Goal: Task Accomplishment & Management: Complete application form

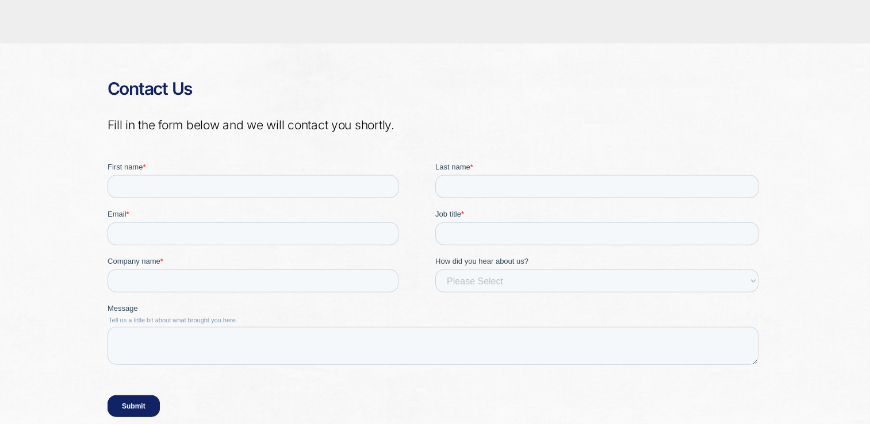
scroll to position [2503, 0]
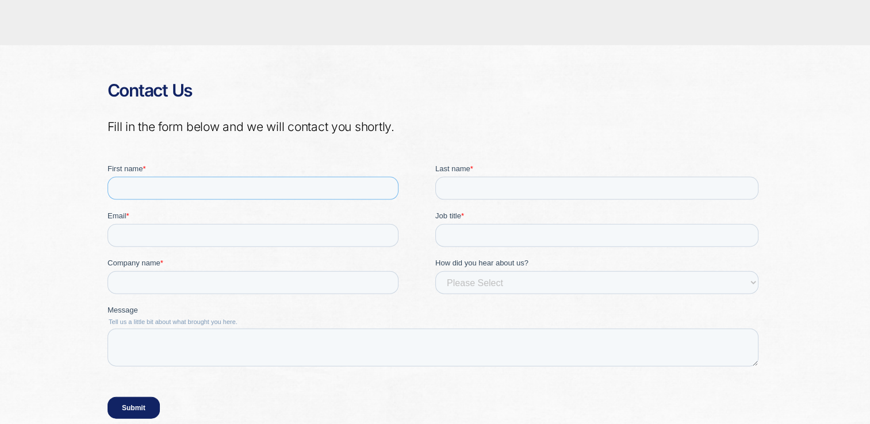
click at [316, 189] on input "First name *" at bounding box center [252, 188] width 291 height 23
type input "[PERSON_NAME]"
type input "Brcic"
type input "[EMAIL_ADDRESS][DOMAIN_NAME]"
type input "ECHRS"
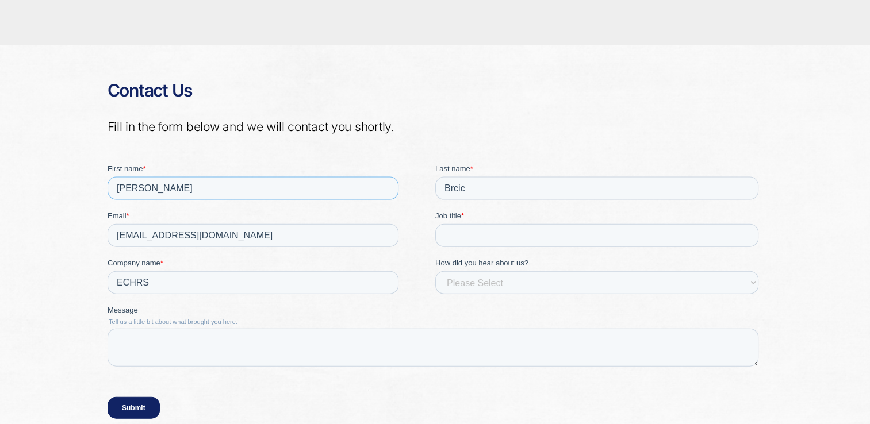
type input "Default"
click at [448, 241] on input "Job title *" at bounding box center [596, 235] width 323 height 23
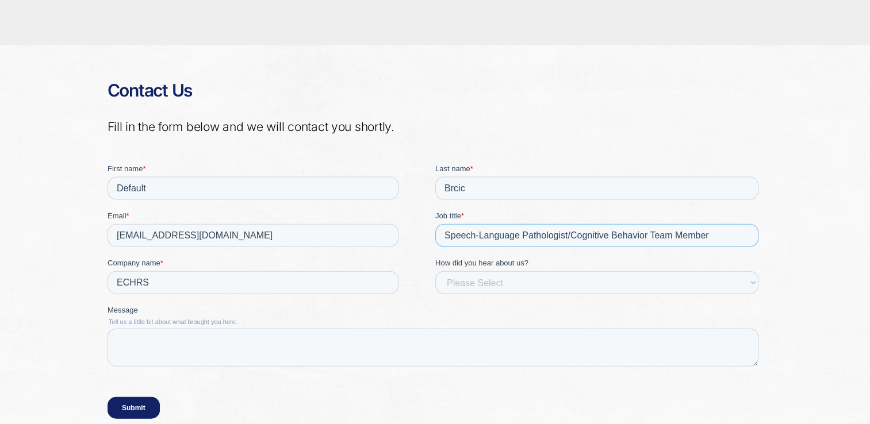
type input "Speech-Language Pathologist/Cognitive Behavior Team Member"
click at [489, 285] on select "Please Select Event, webinar or podcast Partner Referral Friend/colleague Inter…" at bounding box center [596, 282] width 323 height 23
select select "Event (virtual or in-person)"
click at [435, 271] on select "Please Select Event, webinar or podcast Partner Referral Friend/colleague Inter…" at bounding box center [596, 282] width 323 height 23
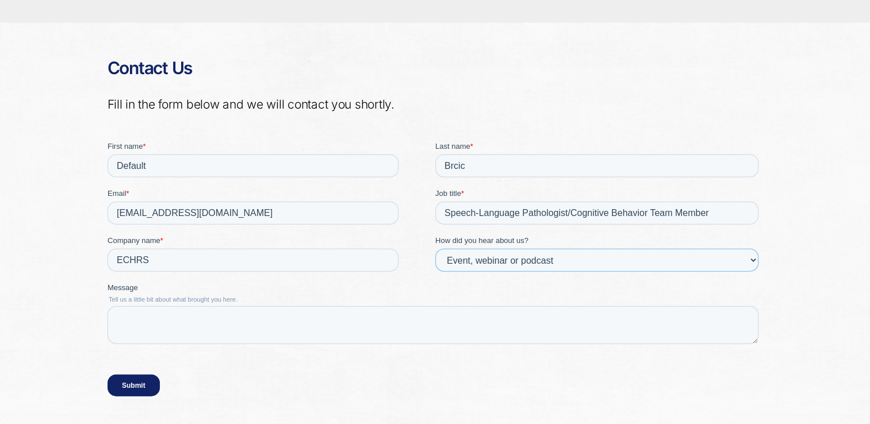
scroll to position [2526, 0]
drag, startPoint x: 413, startPoint y: 321, endPoint x: 308, endPoint y: 329, distance: 105.5
click at [308, 329] on textarea "Message" at bounding box center [432, 325] width 651 height 38
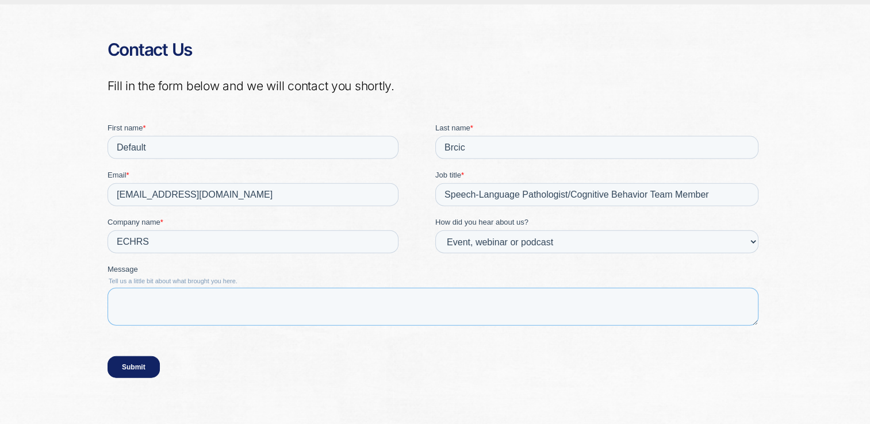
scroll to position [2545, 0]
drag, startPoint x: 178, startPoint y: 145, endPoint x: 50, endPoint y: 141, distance: 128.2
drag, startPoint x: 50, startPoint y: 141, endPoint x: 152, endPoint y: 135, distance: 102.5
drag, startPoint x: 152, startPoint y: 135, endPoint x: 144, endPoint y: 149, distance: 17.3
click at [144, 149] on input "Default" at bounding box center [252, 147] width 291 height 23
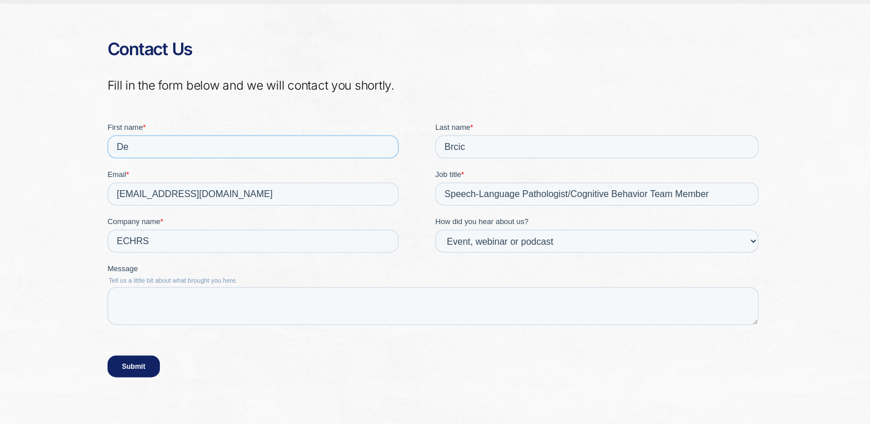
type input "D"
type input "[PERSON_NAME]"
click at [135, 308] on textarea "Message" at bounding box center [432, 306] width 651 height 38
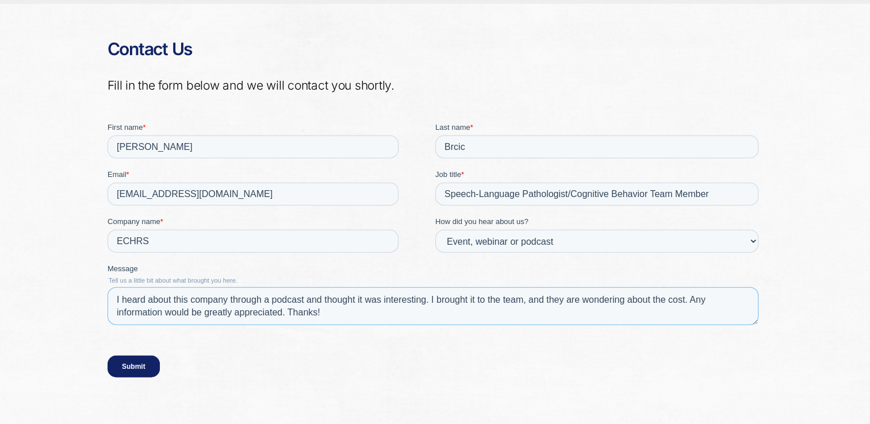
drag, startPoint x: 415, startPoint y: 318, endPoint x: 362, endPoint y: 307, distance: 54.1
click at [362, 307] on textarea "I heard about this company through a podcast and thought it was interesting. I …" at bounding box center [432, 306] width 651 height 38
click at [334, 312] on textarea "I heard about this company through a podcast and thought it was interesting. I …" at bounding box center [432, 306] width 651 height 38
type textarea "I heard about this company through a podcast and thought it was interesting. I …"
click at [143, 366] on input "Submit" at bounding box center [133, 367] width 52 height 22
